Goal: Task Accomplishment & Management: Use online tool/utility

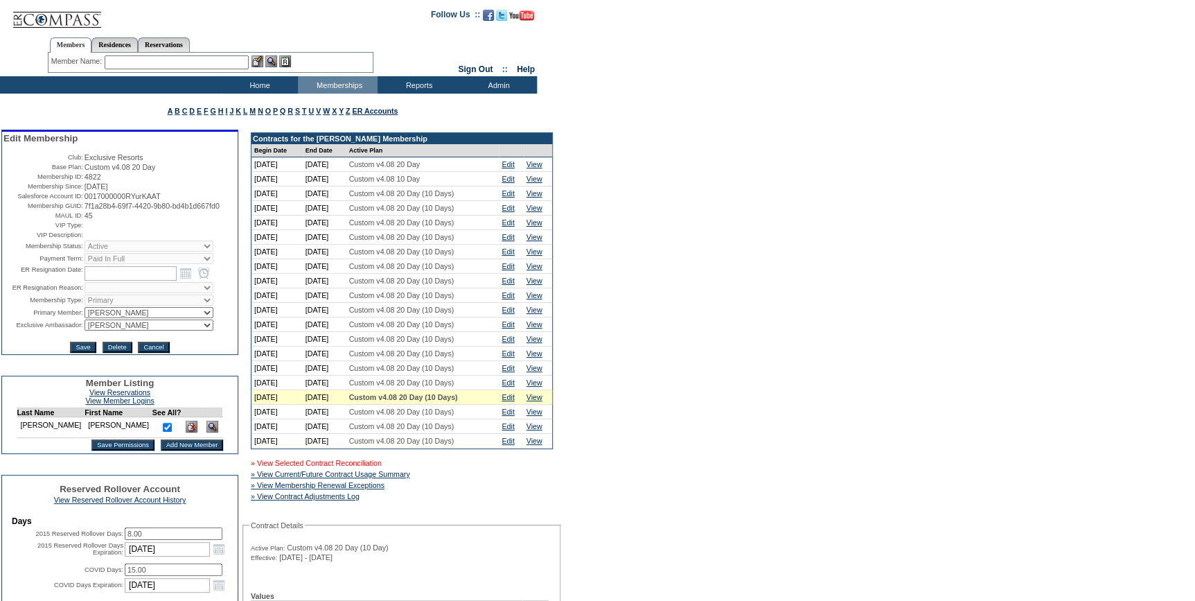
click at [348, 467] on link "» View Selected Contract Reconciliation" at bounding box center [316, 463] width 131 height 8
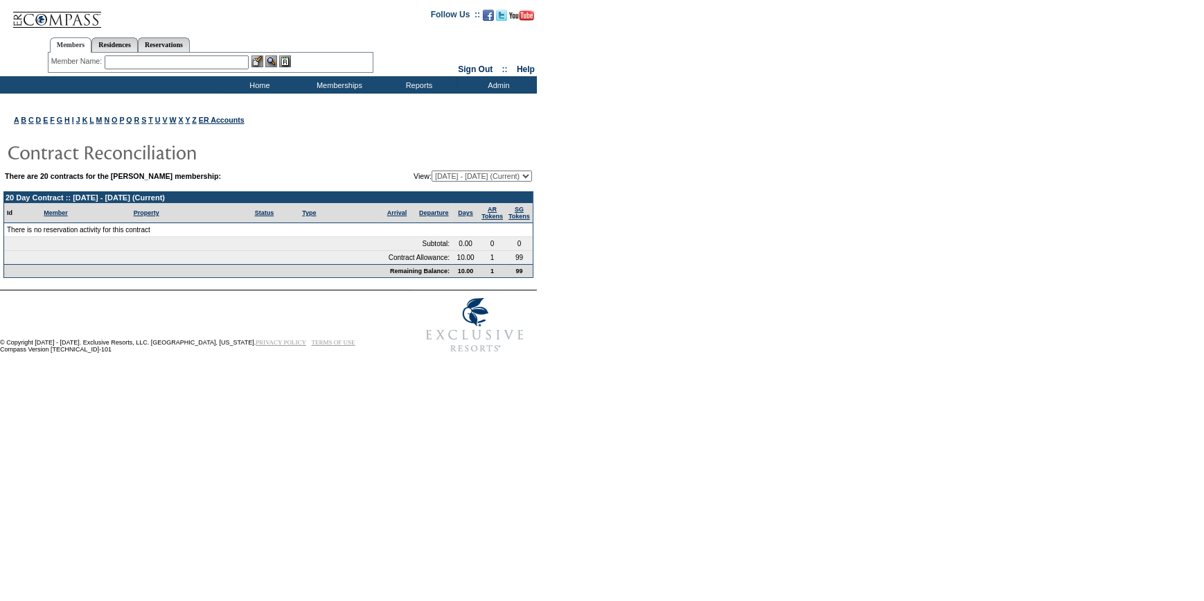
click at [162, 55] on input "text" at bounding box center [177, 62] width 144 height 14
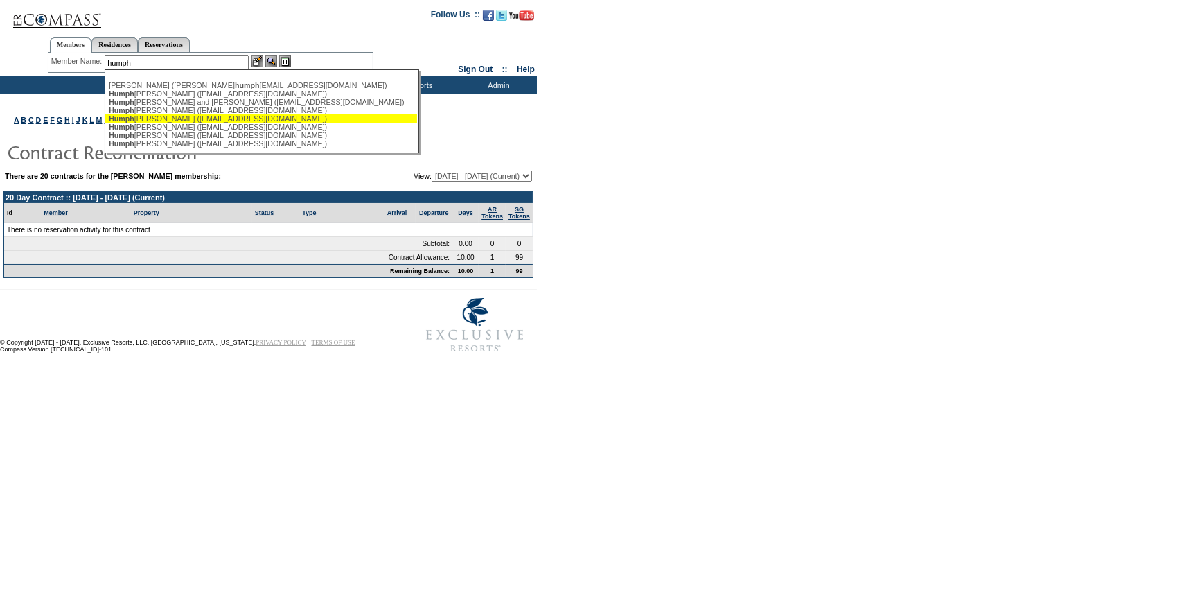
click at [187, 112] on div "Humph reys, Emily (ehasting13@gmail.com)" at bounding box center [261, 110] width 305 height 8
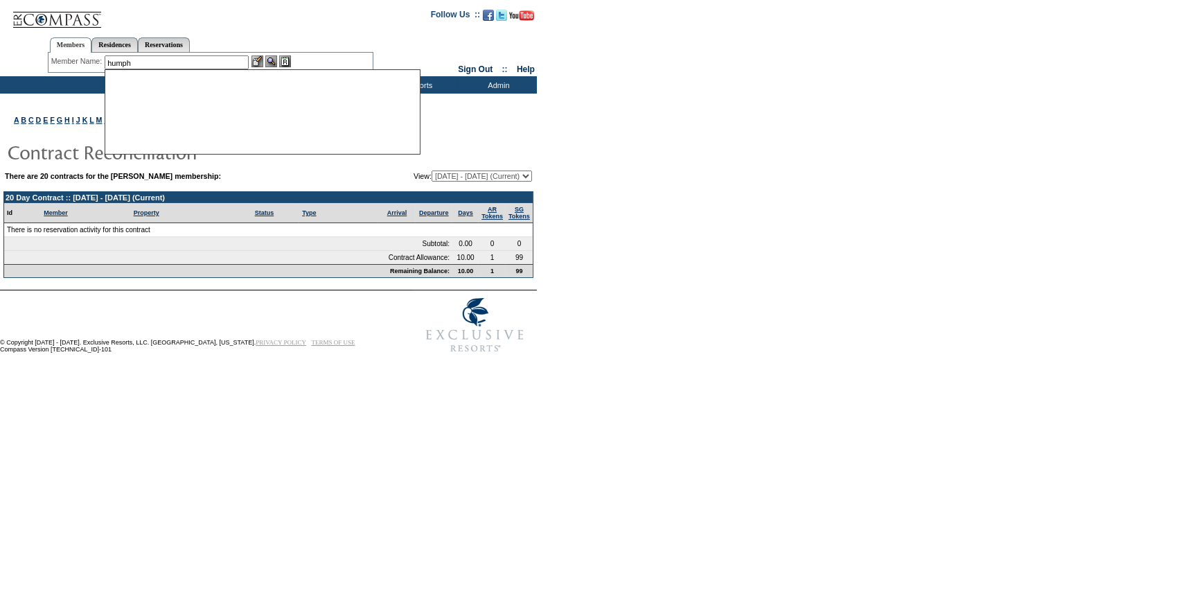
type input "Humphreys, Emily (ehasting13@gmail.com)"
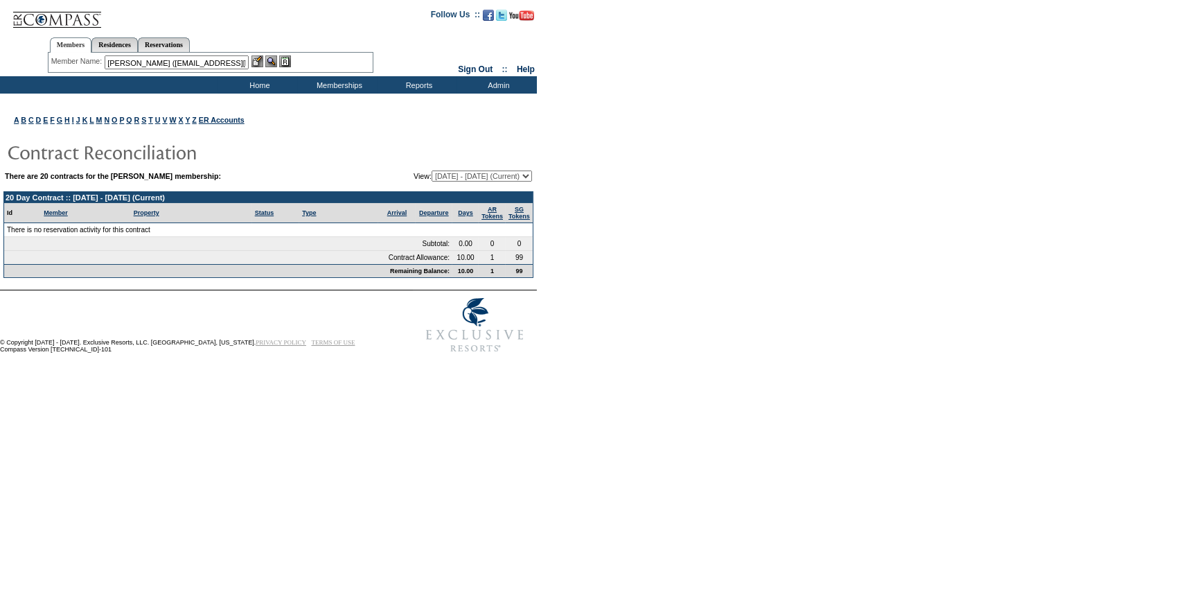
click at [256, 60] on img at bounding box center [257, 61] width 12 height 12
